Goal: Information Seeking & Learning: Learn about a topic

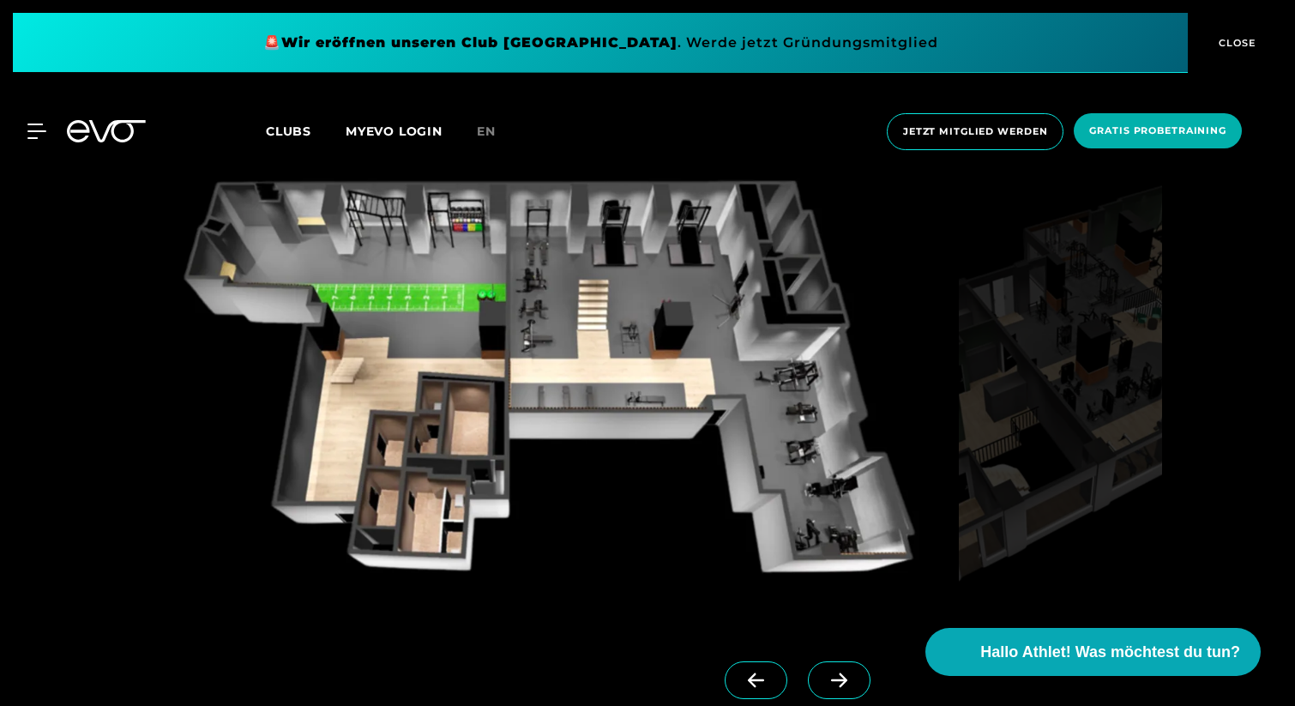
scroll to position [1529, 0]
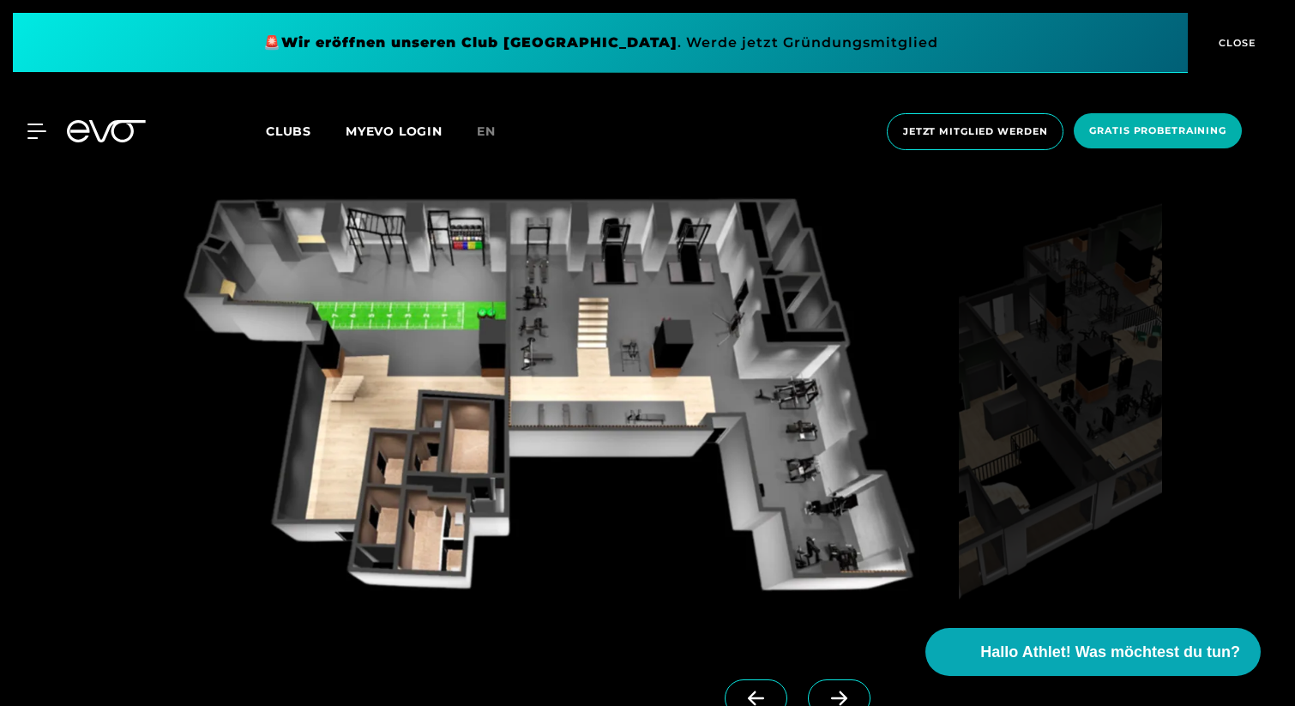
click at [834, 693] on span at bounding box center [839, 698] width 63 height 38
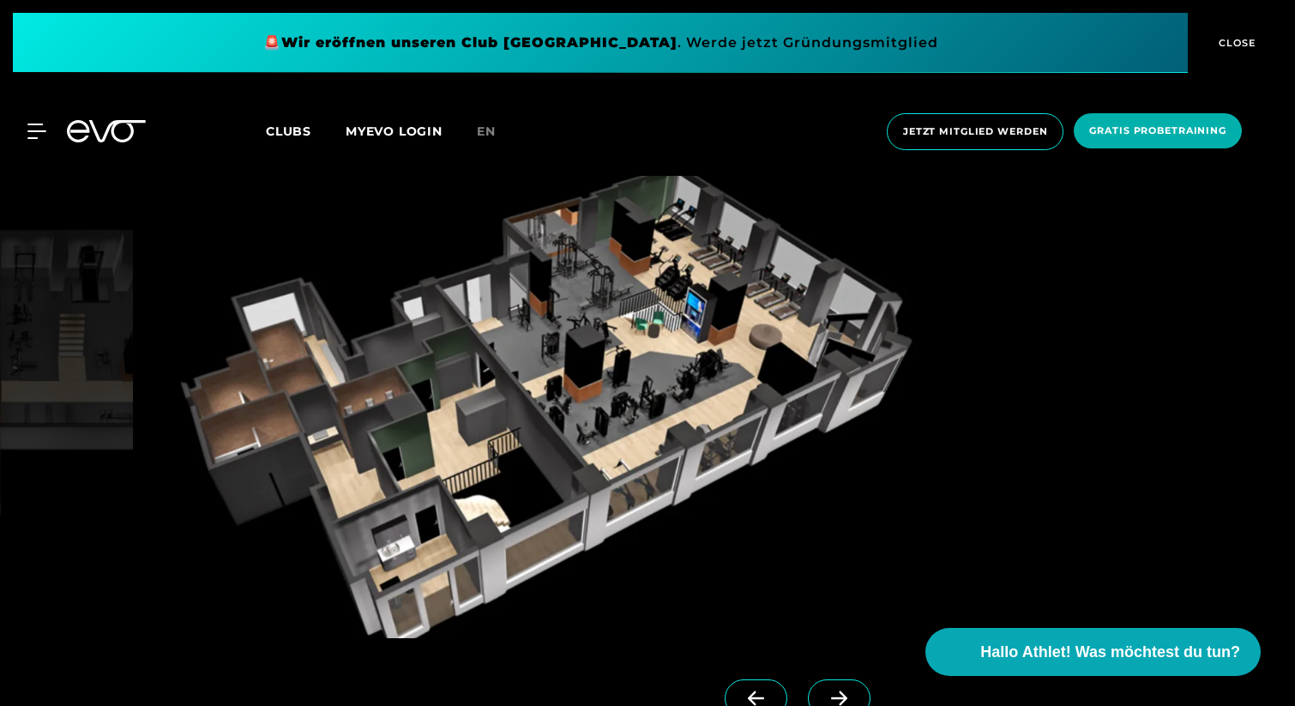
click at [834, 693] on span at bounding box center [839, 698] width 63 height 38
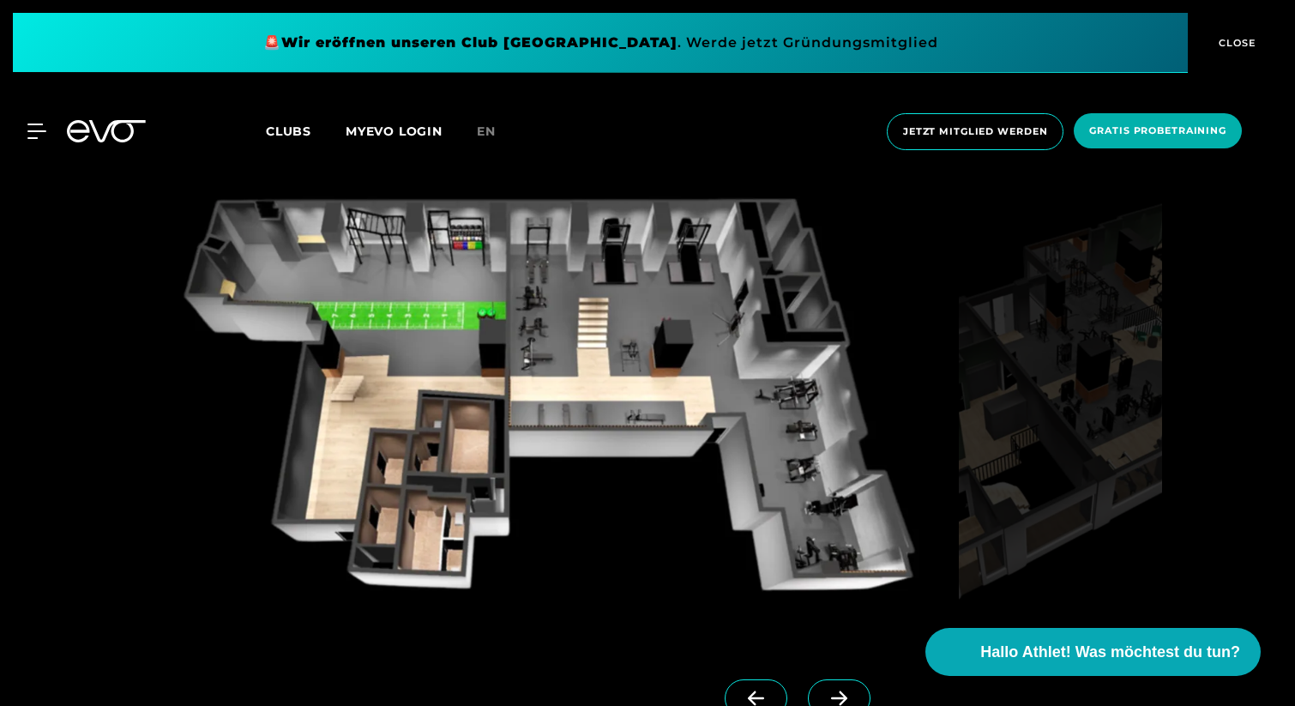
click at [834, 693] on span at bounding box center [839, 698] width 63 height 38
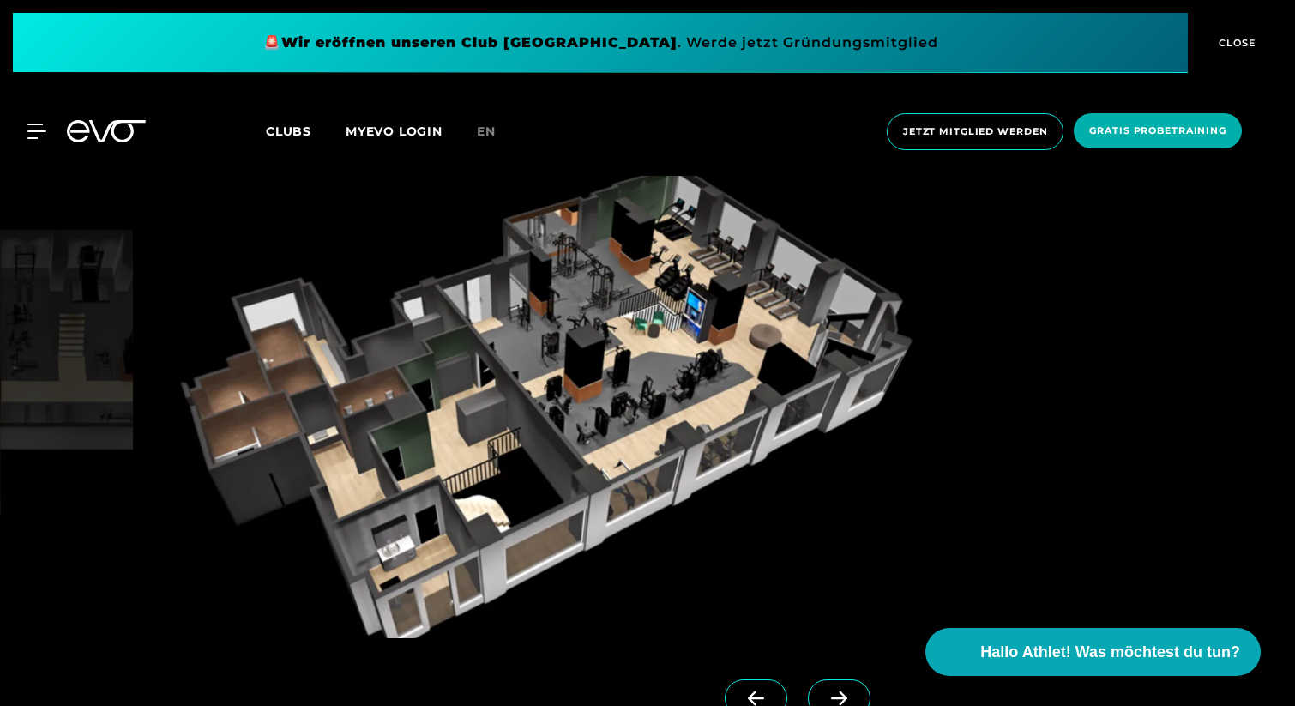
click at [834, 692] on span at bounding box center [839, 698] width 63 height 38
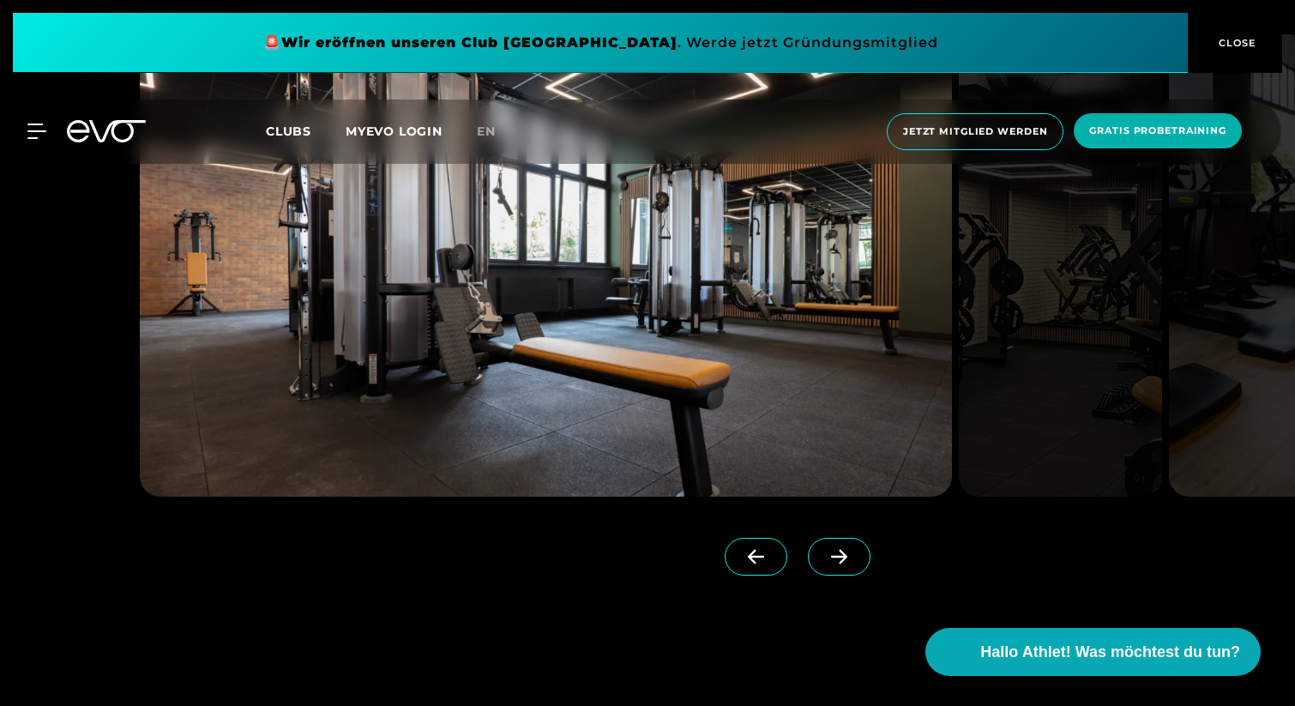
scroll to position [4371, 0]
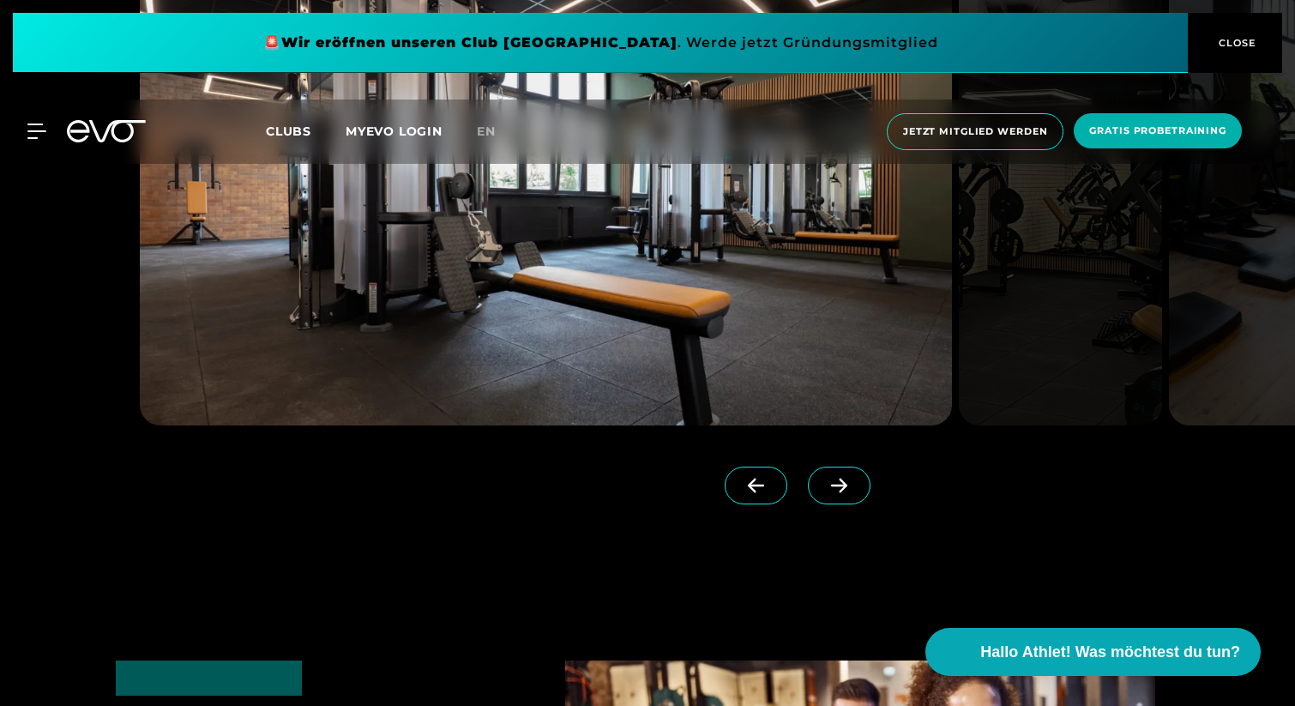
click at [835, 467] on link at bounding box center [842, 501] width 69 height 69
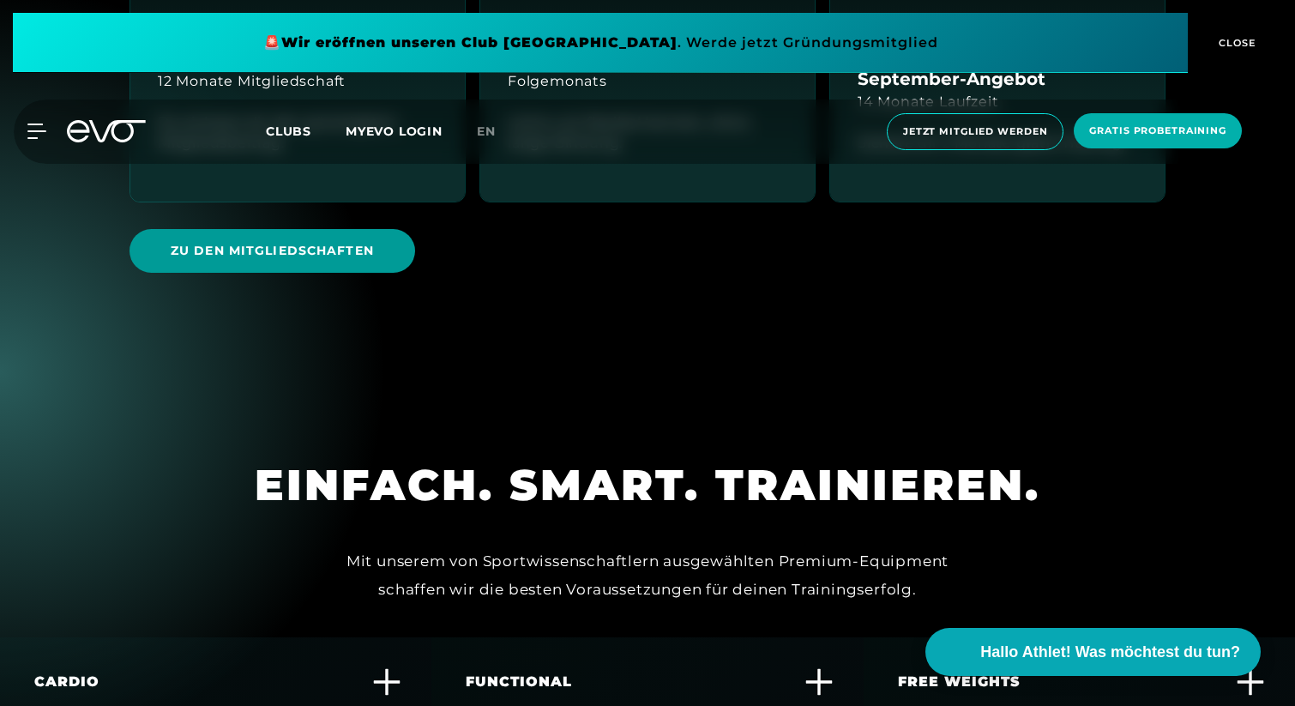
scroll to position [4253, 0]
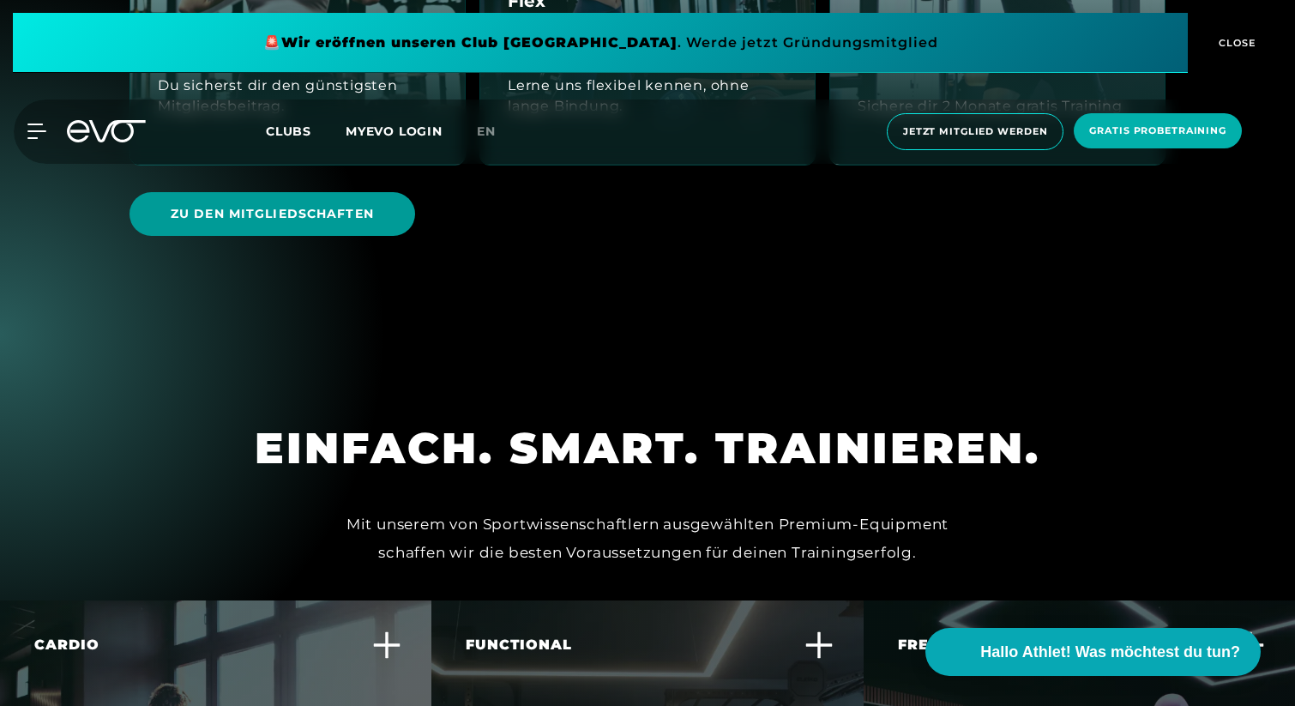
click at [288, 205] on span "Zu den Mitgliedschaften" at bounding box center [272, 214] width 203 height 18
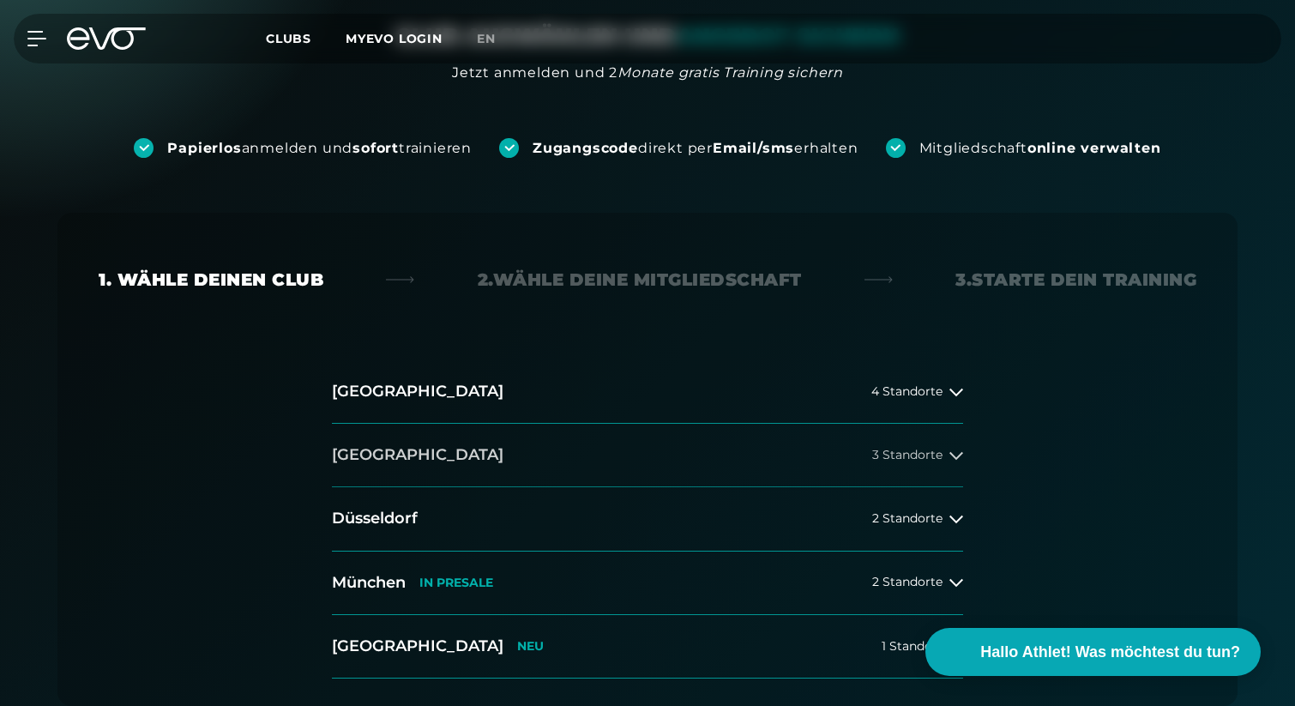
scroll to position [223, 0]
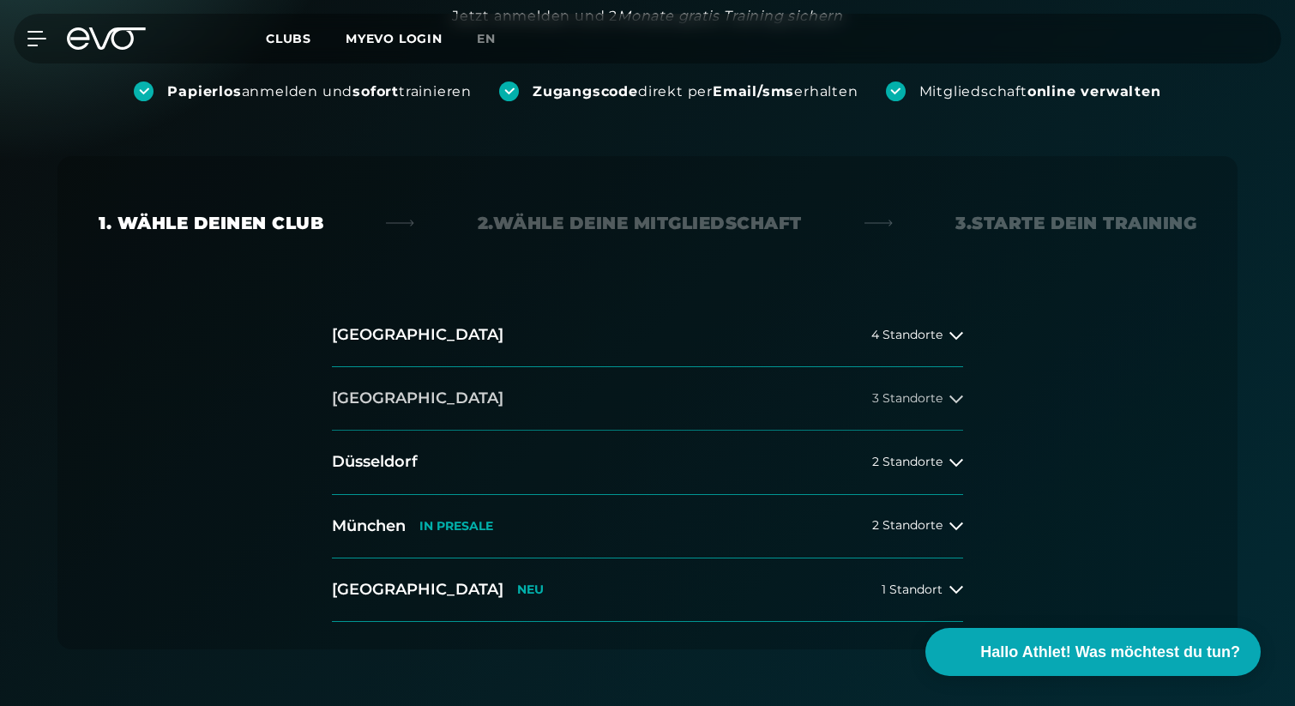
click at [531, 428] on button "Berlin 3 Standorte" at bounding box center [647, 398] width 631 height 63
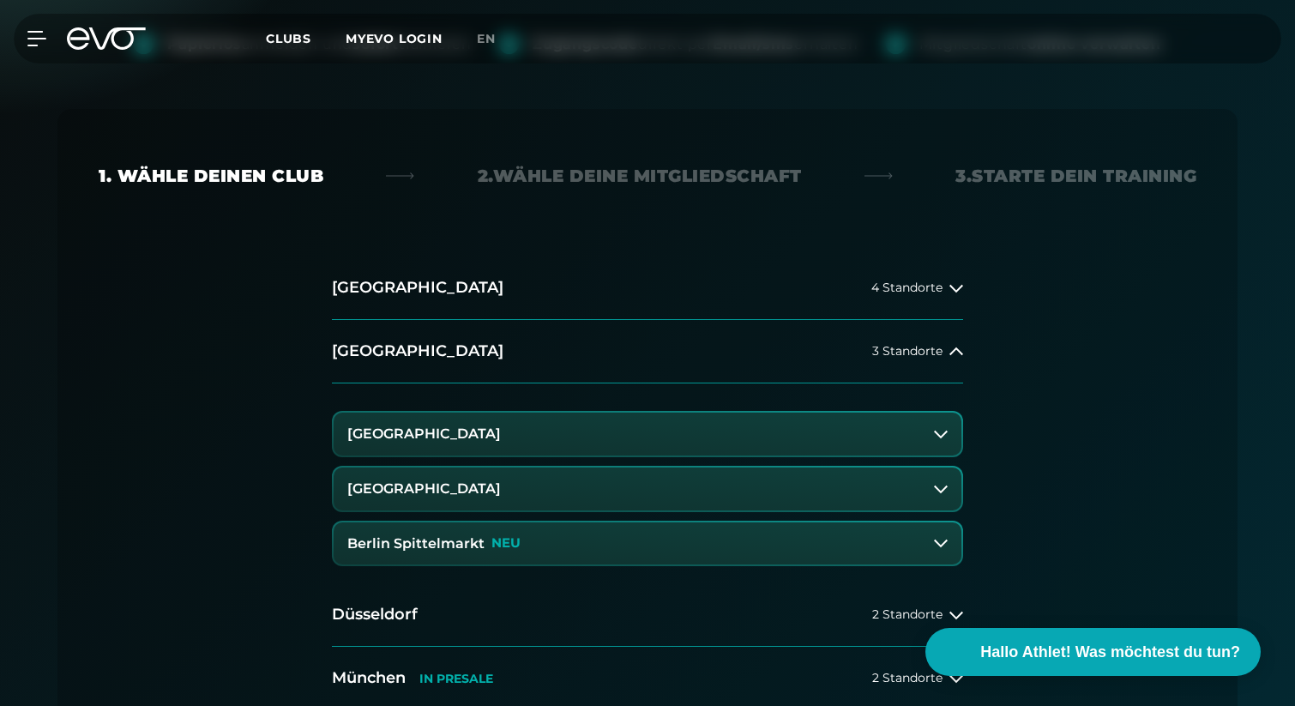
scroll to position [273, 0]
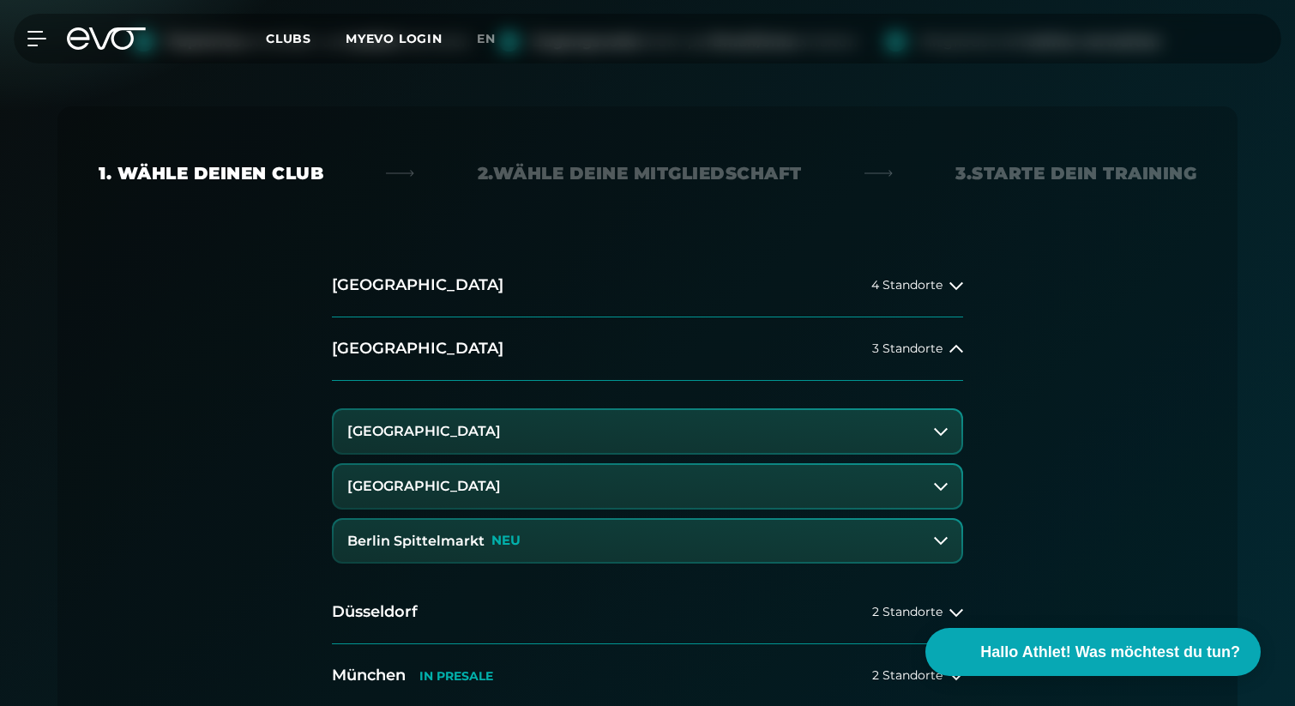
click at [526, 543] on button "Berlin Spittelmarkt NEU" at bounding box center [648, 541] width 628 height 43
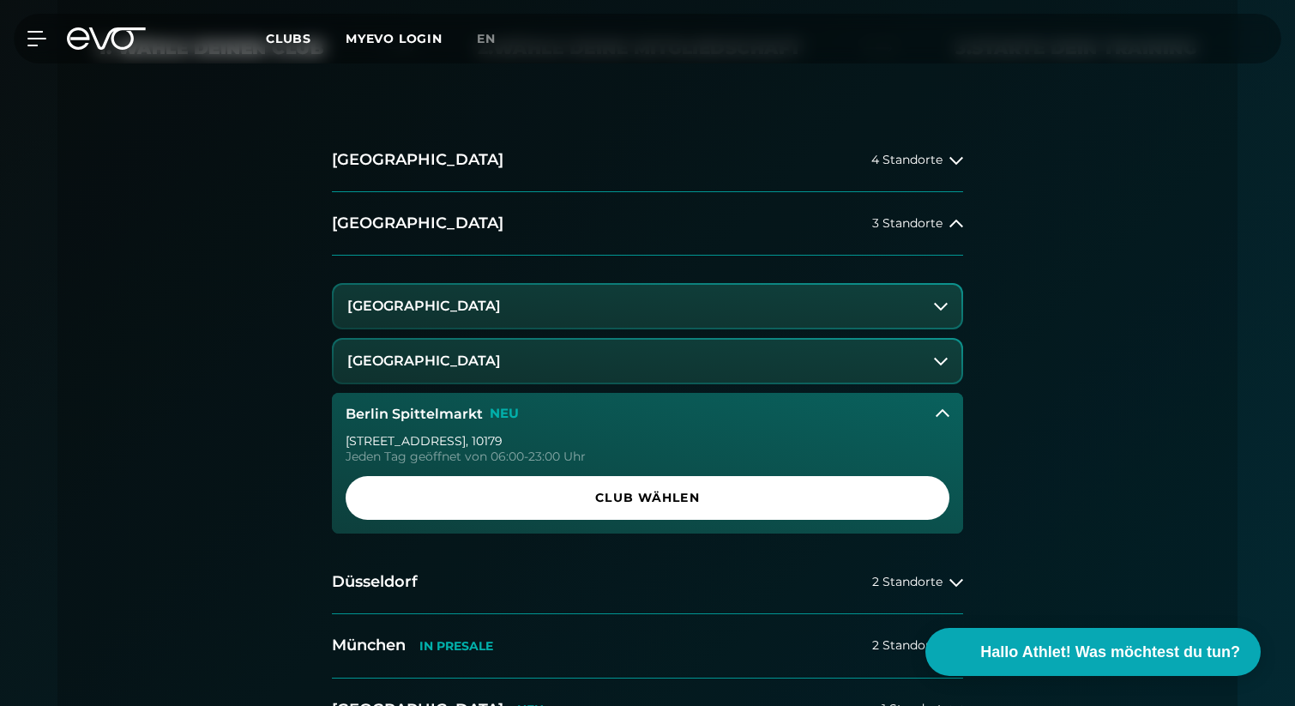
scroll to position [421, 0]
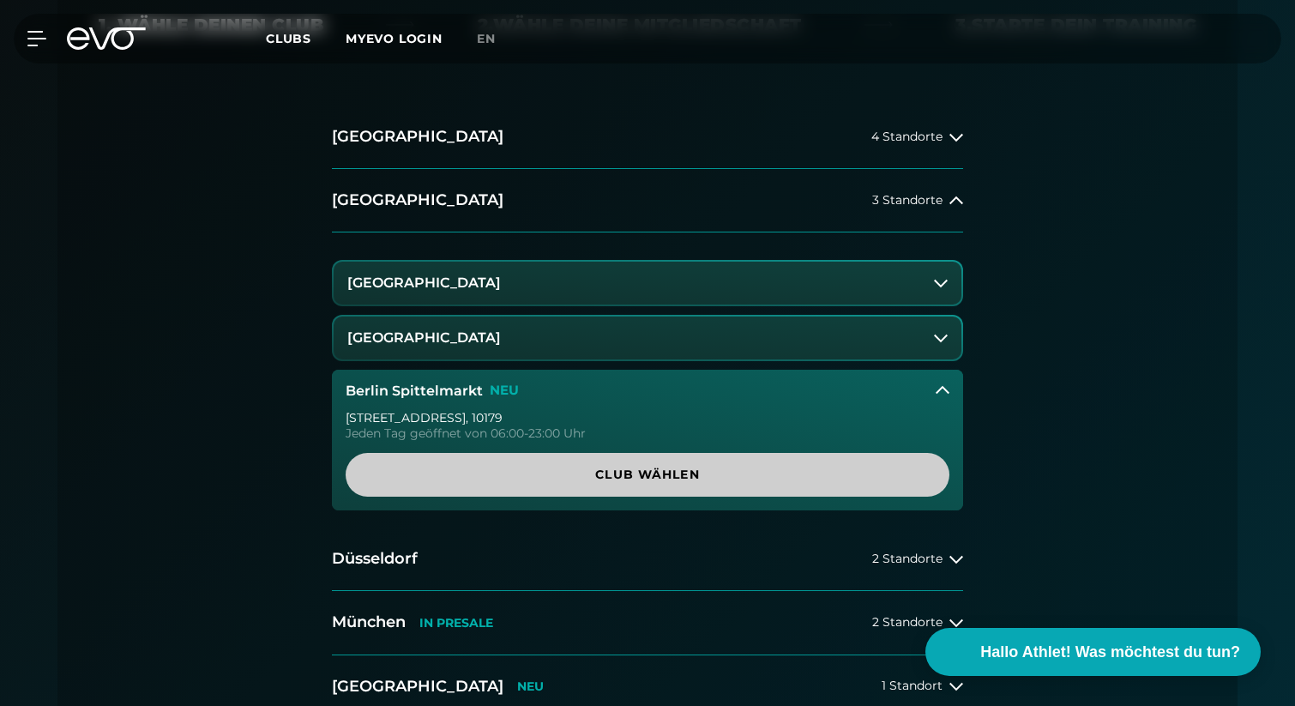
click at [594, 480] on span "Club wählen" at bounding box center [648, 475] width 522 height 18
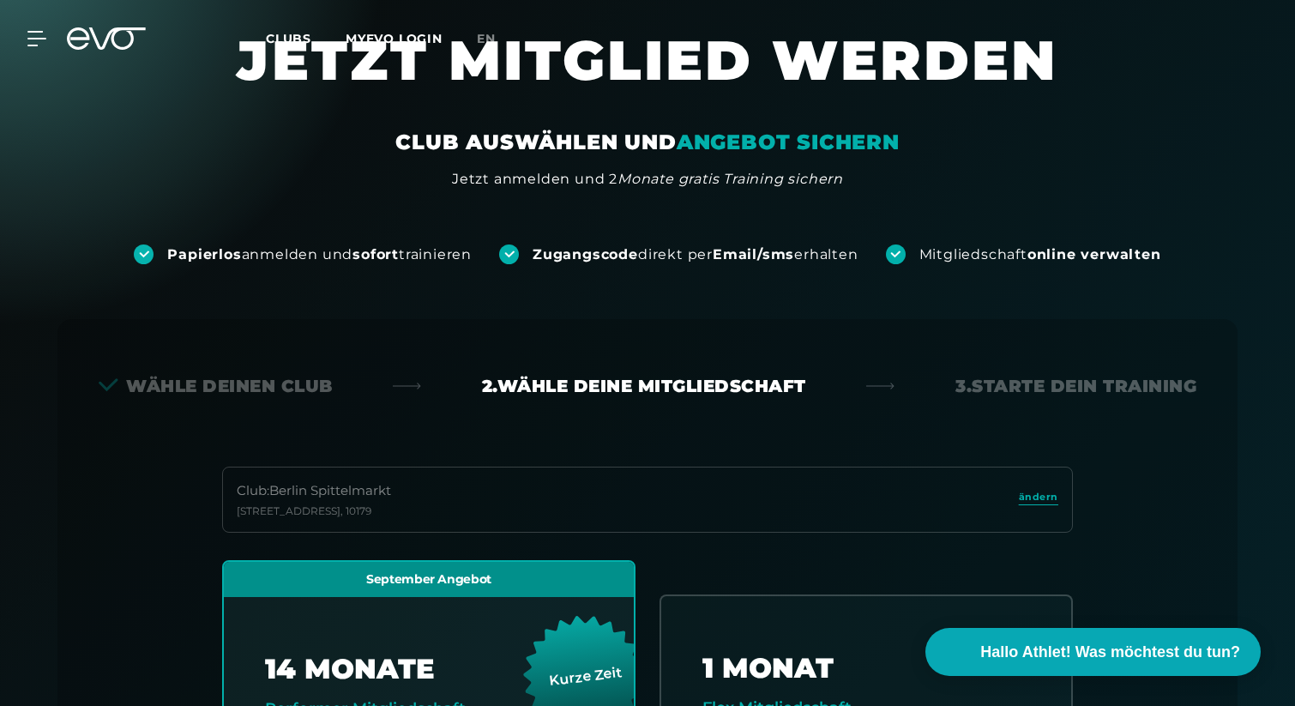
scroll to position [0, 0]
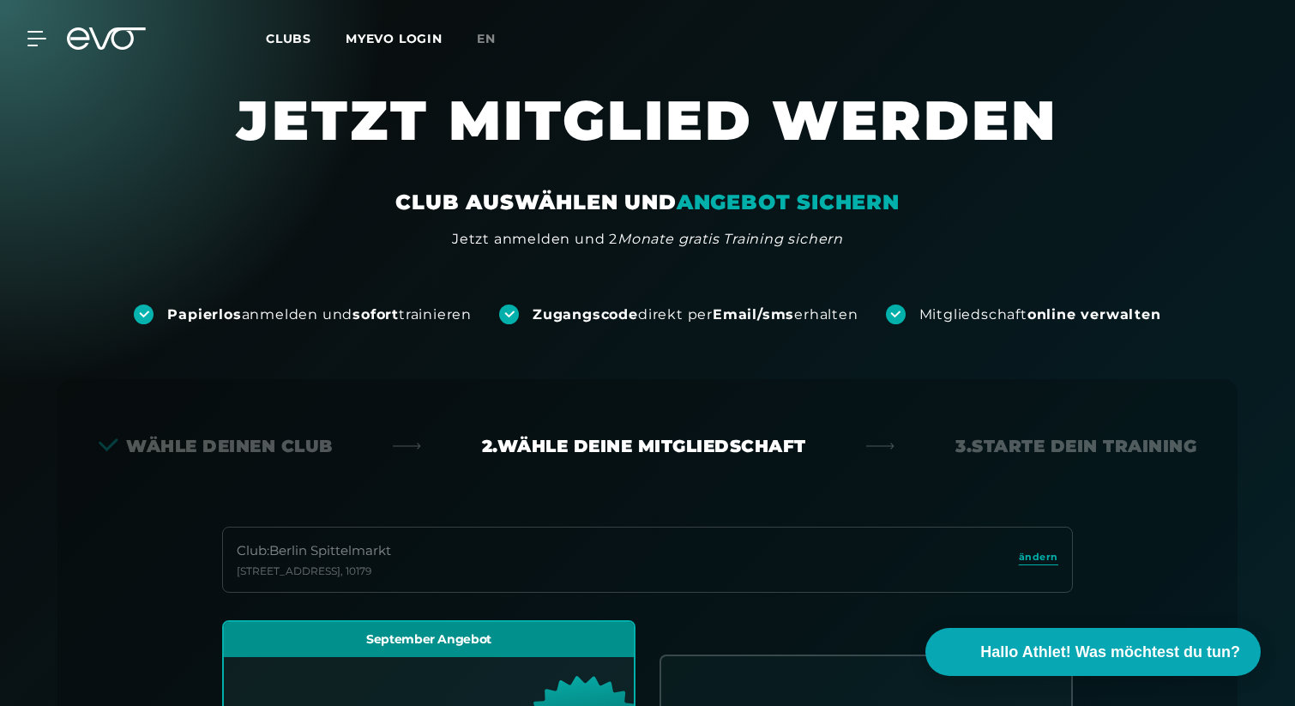
click at [28, 28] on div "MyEVO Login Über EVO Mitgliedschaften Probetraining TAGESPASS EVO Studios Düsse…" at bounding box center [647, 39] width 1289 height 50
click at [38, 37] on icon at bounding box center [39, 38] width 25 height 15
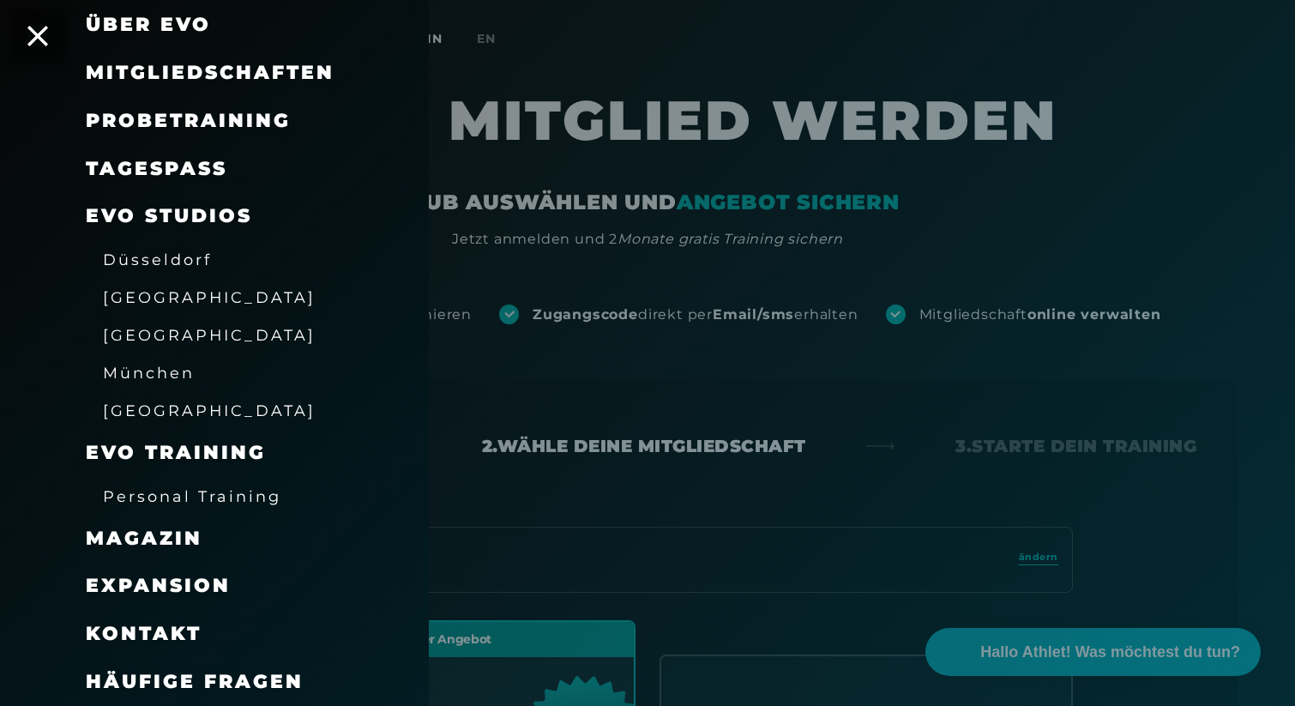
click at [266, 63] on span "Mitgliedschaften" at bounding box center [210, 72] width 249 height 23
click at [241, 67] on span "Mitgliedschaften" at bounding box center [210, 72] width 249 height 23
click at [243, 78] on span "Mitgliedschaften" at bounding box center [210, 72] width 249 height 23
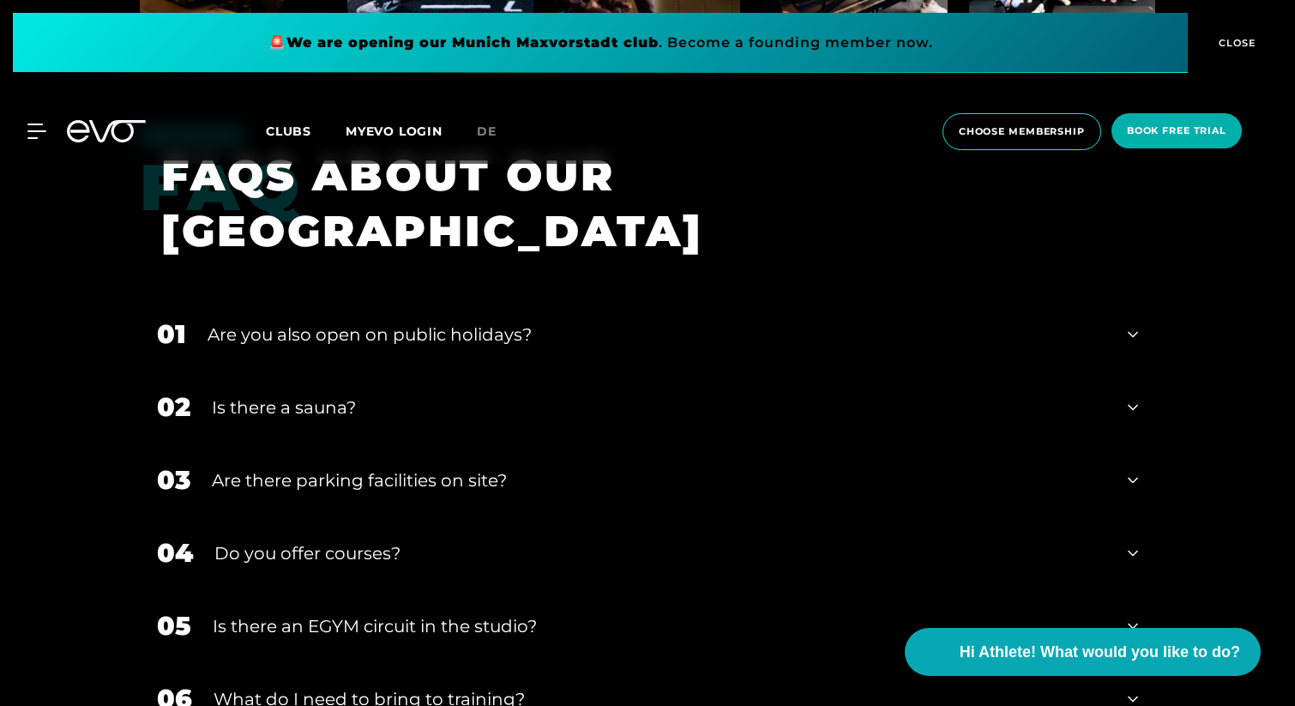
scroll to position [5643, 0]
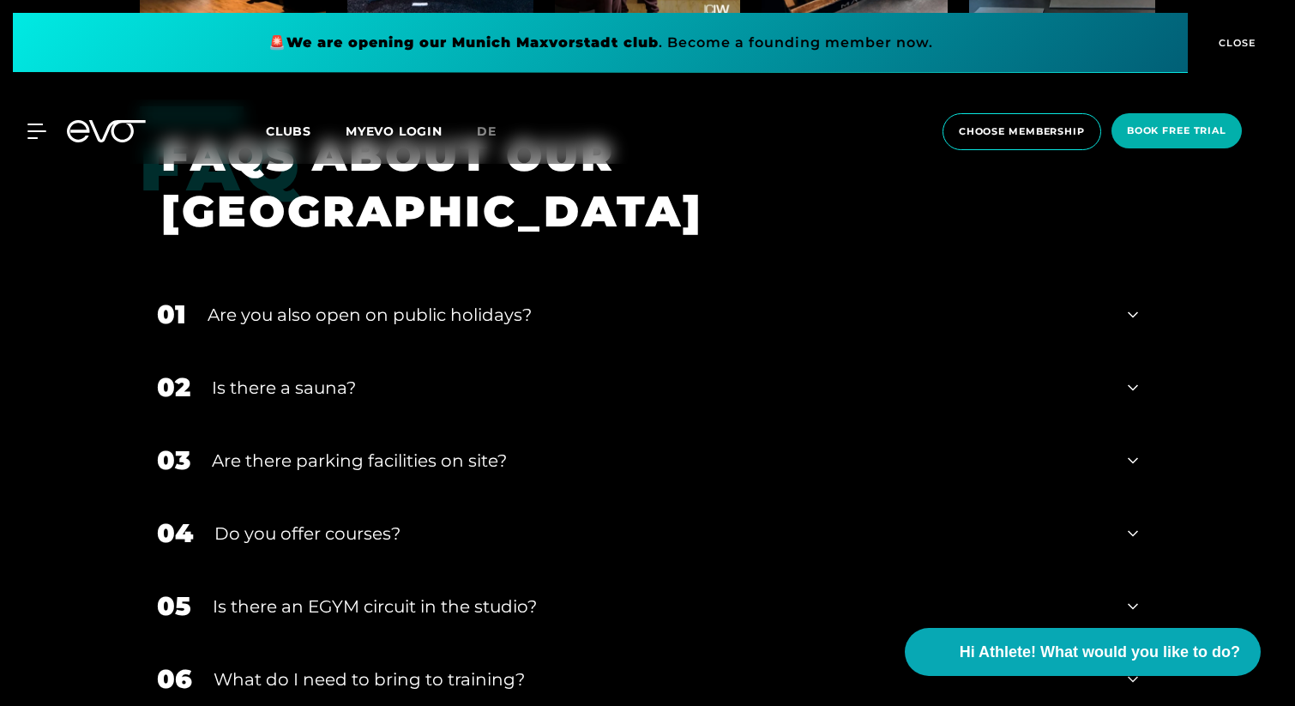
click at [208, 351] on div "02 Is there a sauna?" at bounding box center [648, 387] width 1016 height 73
